Goal: Find specific page/section: Find specific page/section

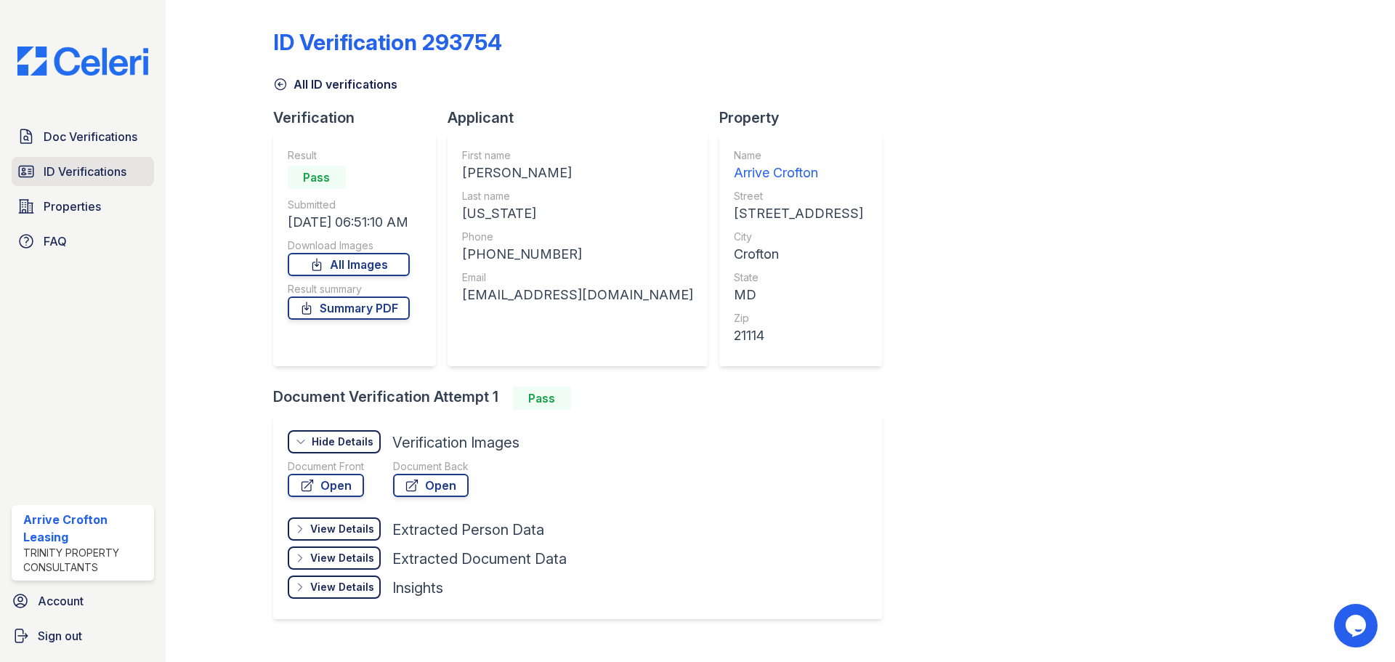
click at [80, 179] on span "ID Verifications" at bounding box center [85, 171] width 83 height 17
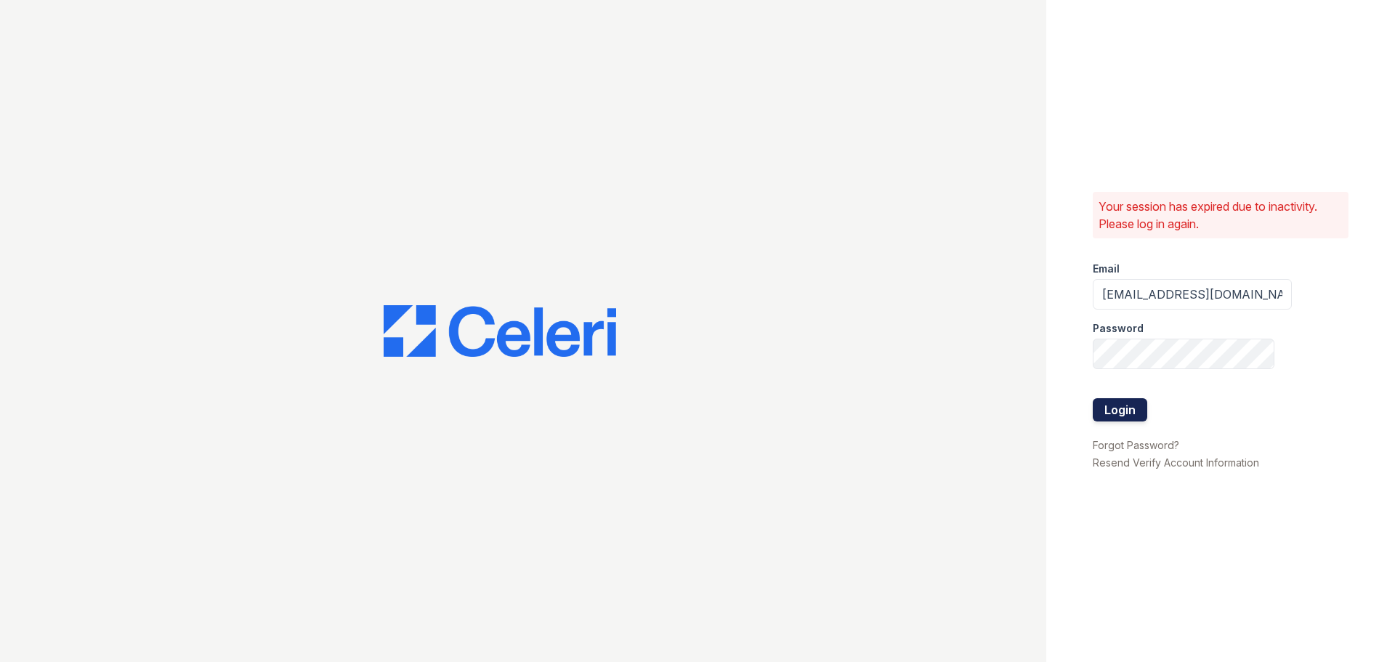
click at [1120, 403] on button "Login" at bounding box center [1120, 409] width 55 height 23
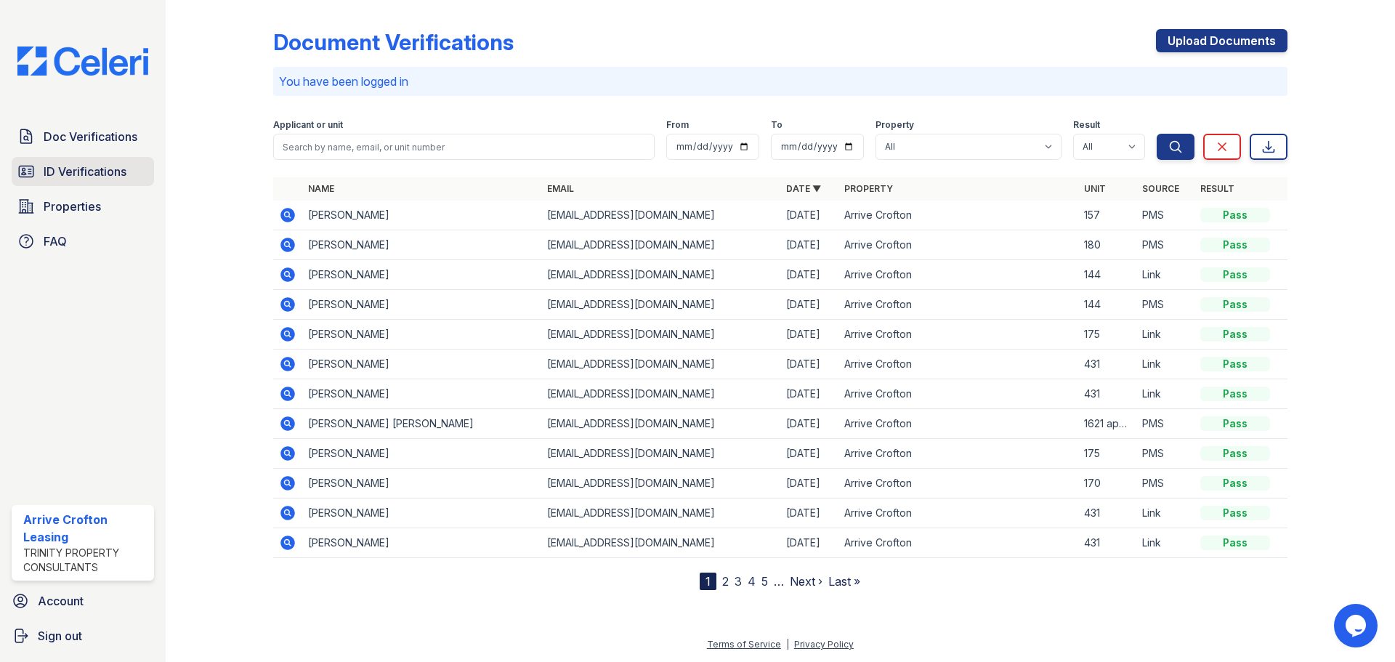
click at [114, 172] on span "ID Verifications" at bounding box center [85, 171] width 83 height 17
